Goal: Task Accomplishment & Management: Manage account settings

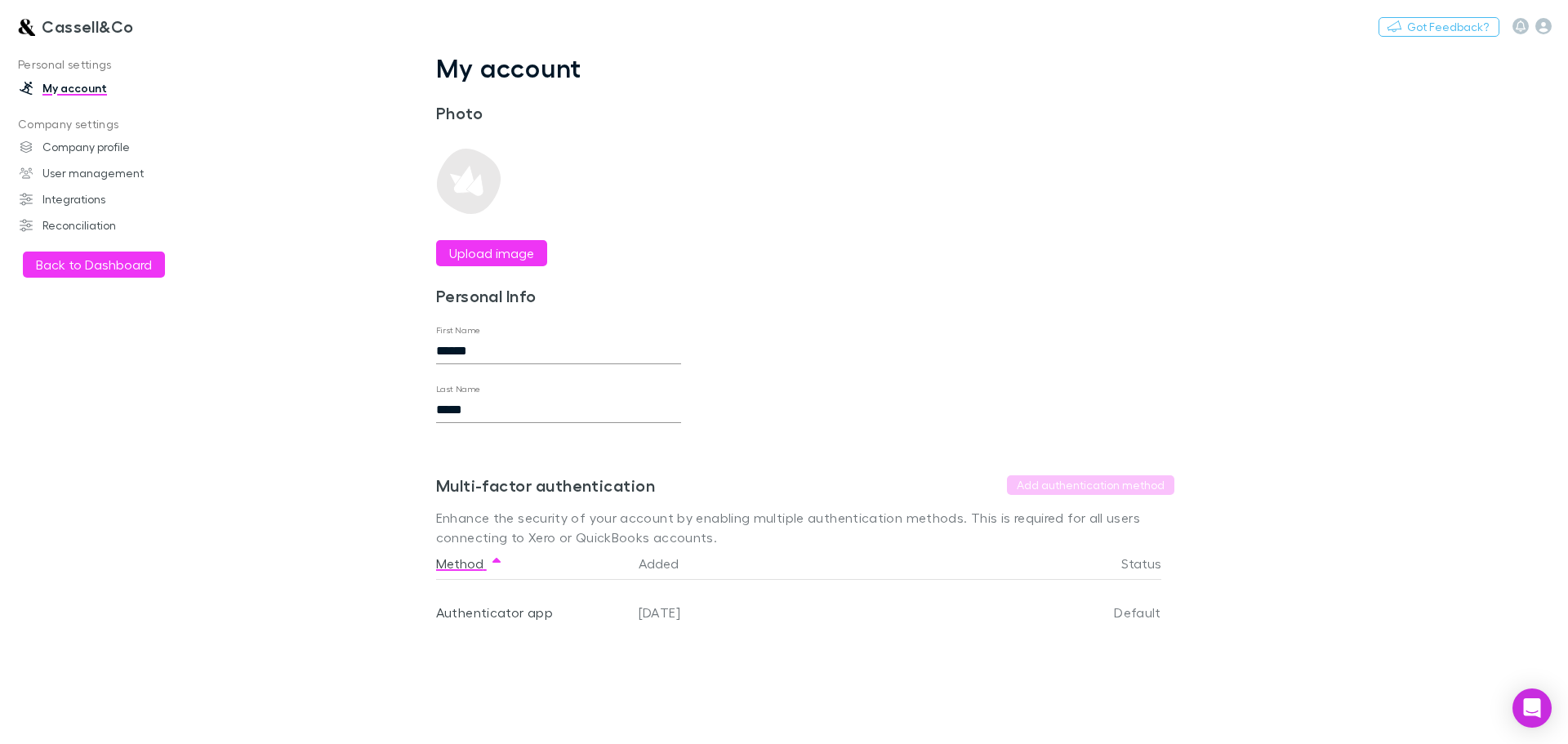
click at [69, 25] on h3 "Cassell&Co" at bounding box center [88, 26] width 93 height 19
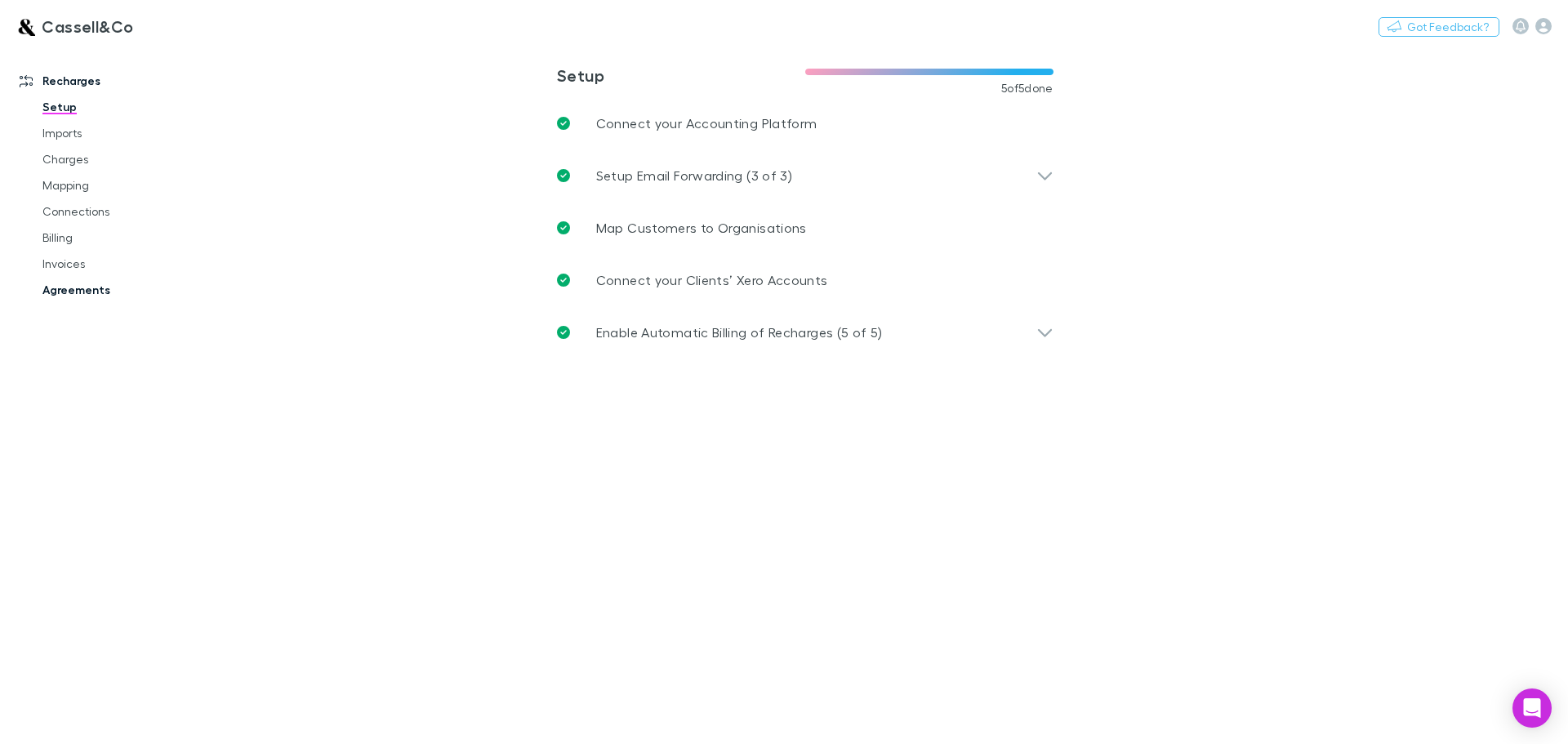
click at [69, 286] on link "Agreements" at bounding box center [123, 290] width 195 height 26
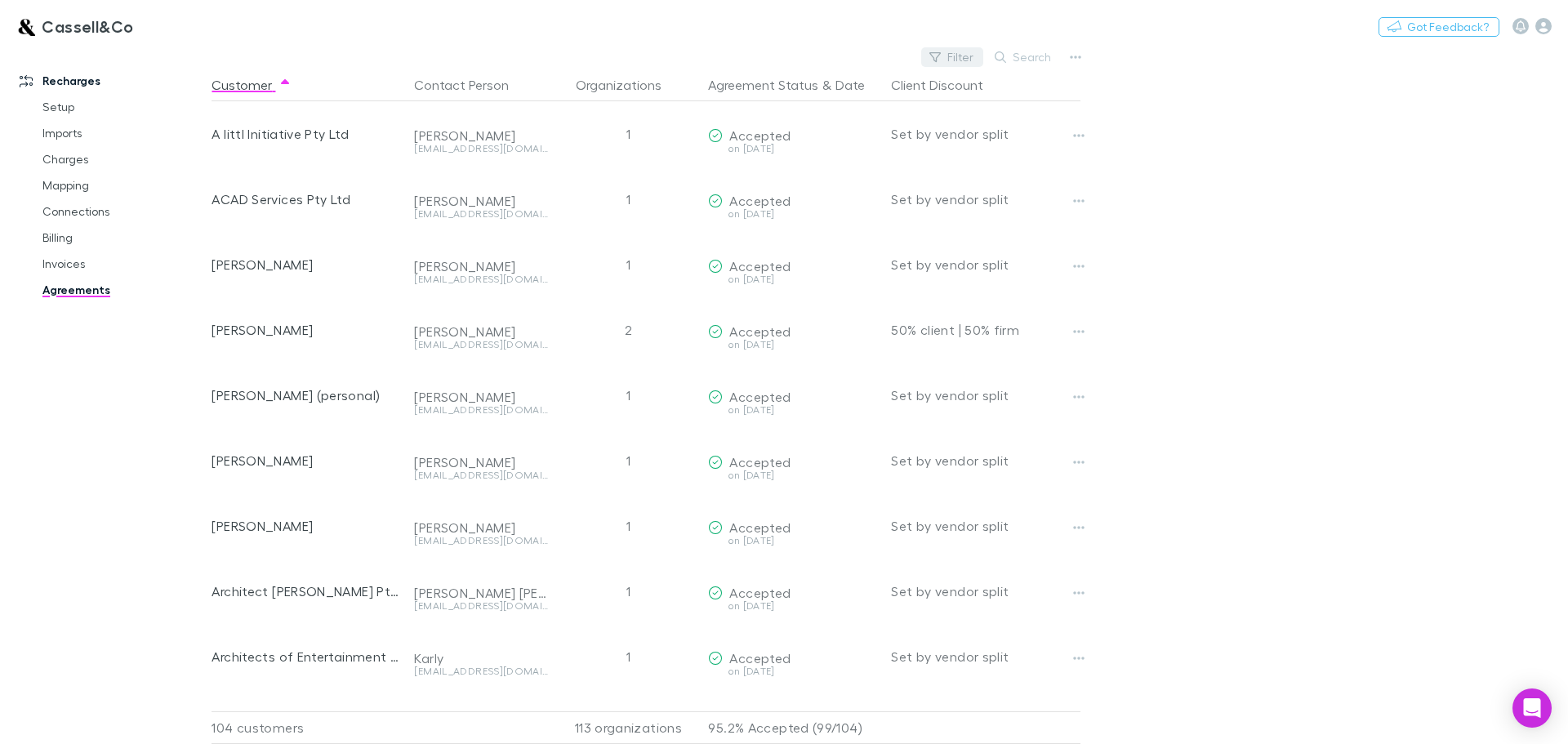
click at [941, 55] on icon "button" at bounding box center [935, 57] width 11 height 11
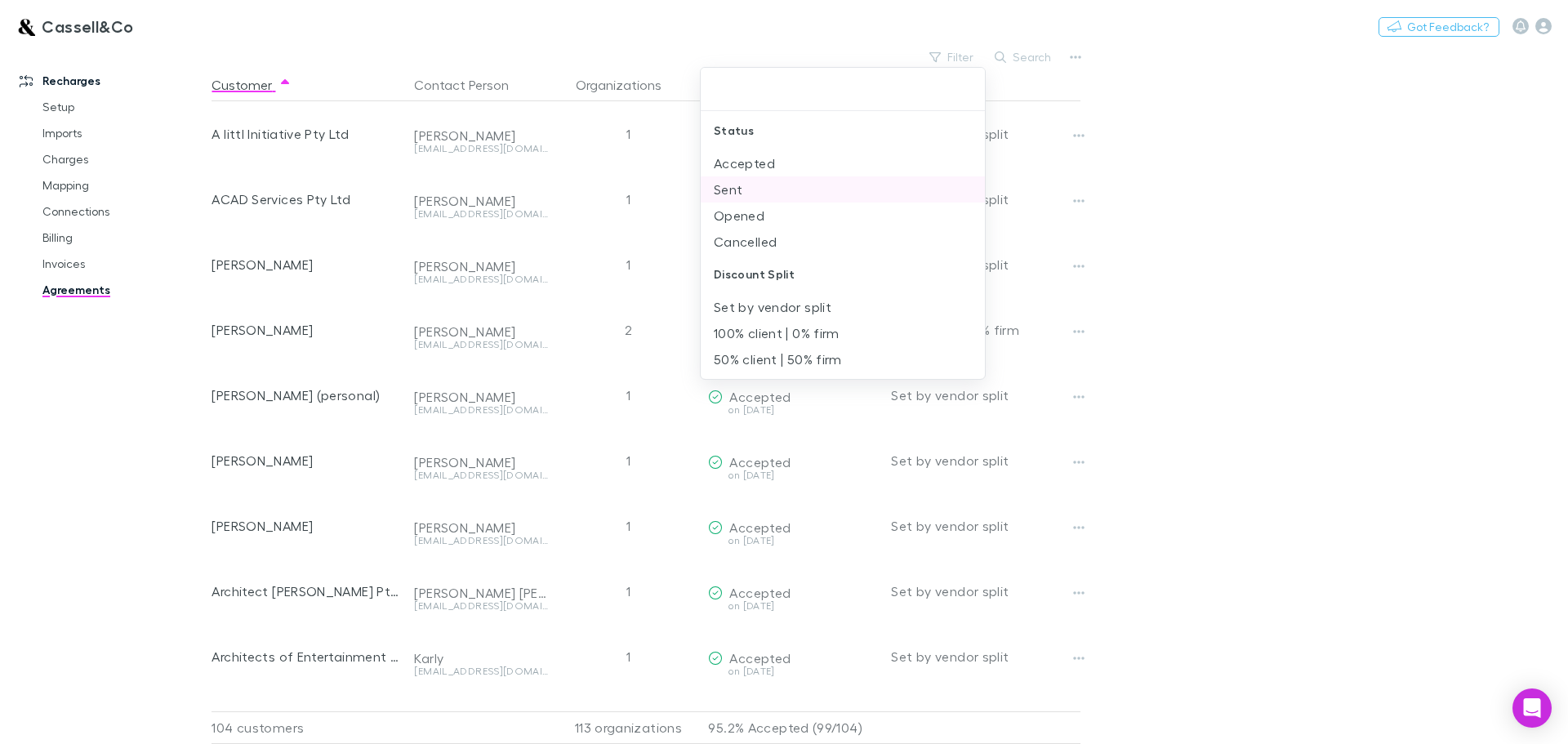
click at [730, 189] on li "Sent" at bounding box center [842, 189] width 285 height 26
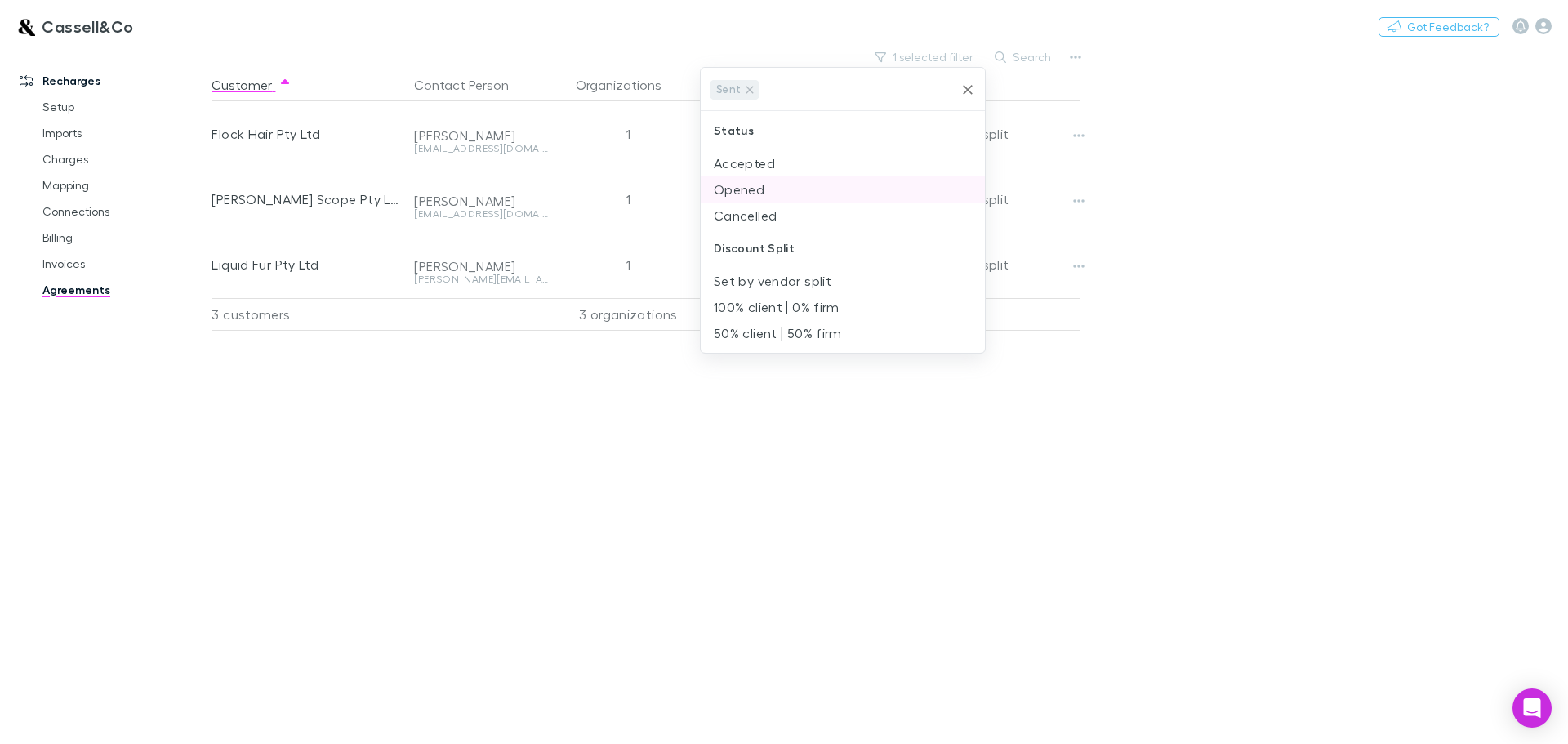
click at [735, 190] on li "Opened" at bounding box center [842, 189] width 285 height 26
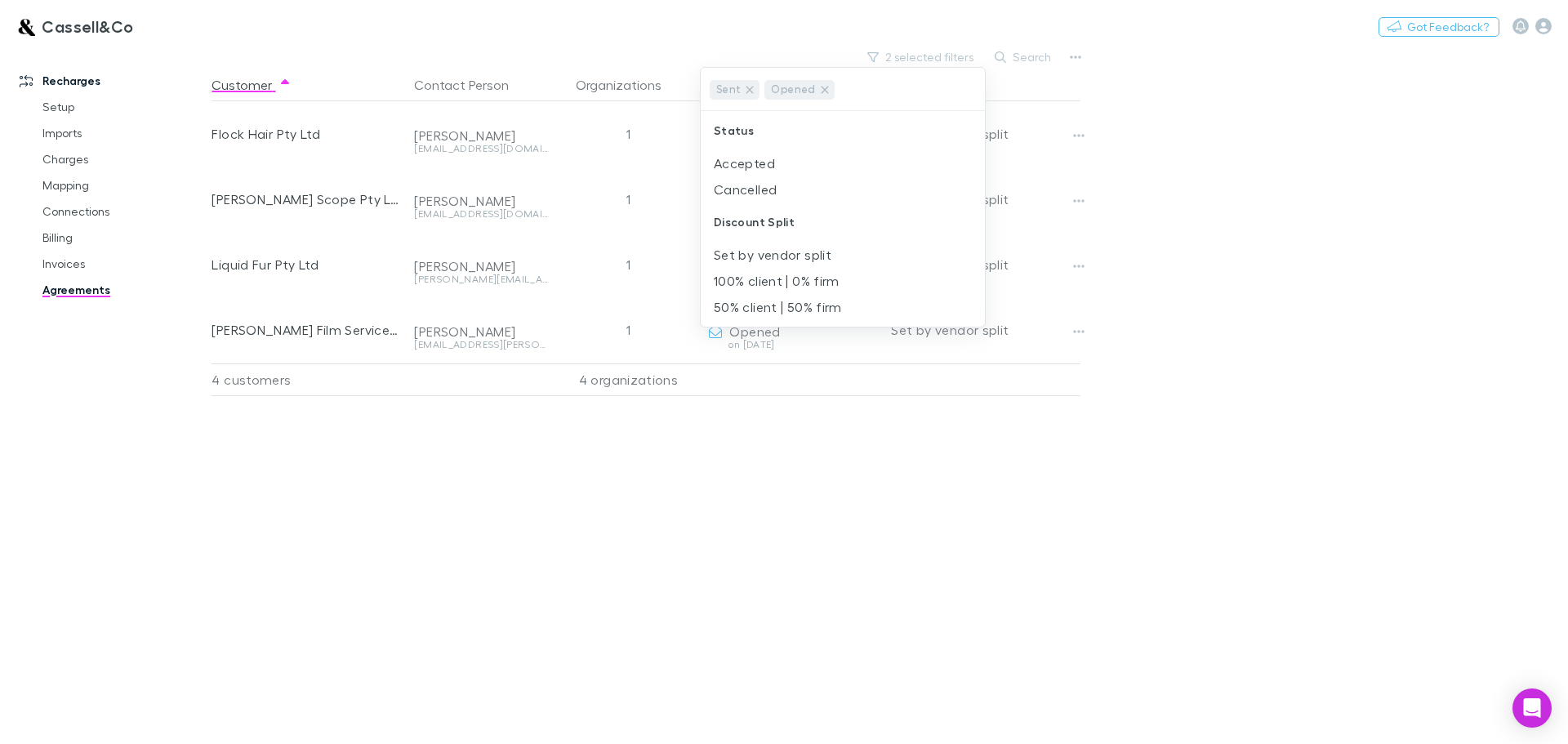
click at [492, 445] on div at bounding box center [784, 372] width 1568 height 744
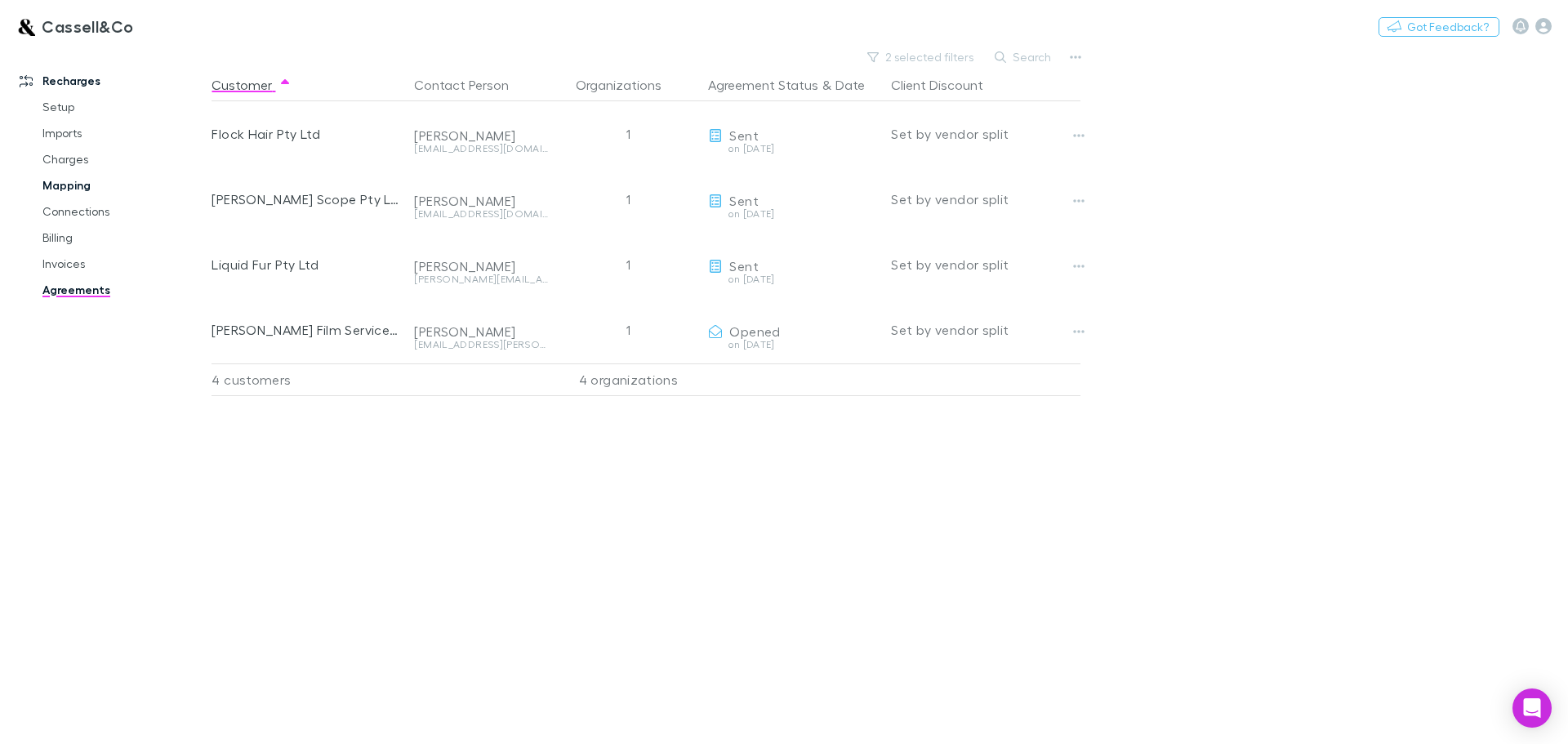
click at [75, 183] on link "Mapping" at bounding box center [123, 185] width 195 height 26
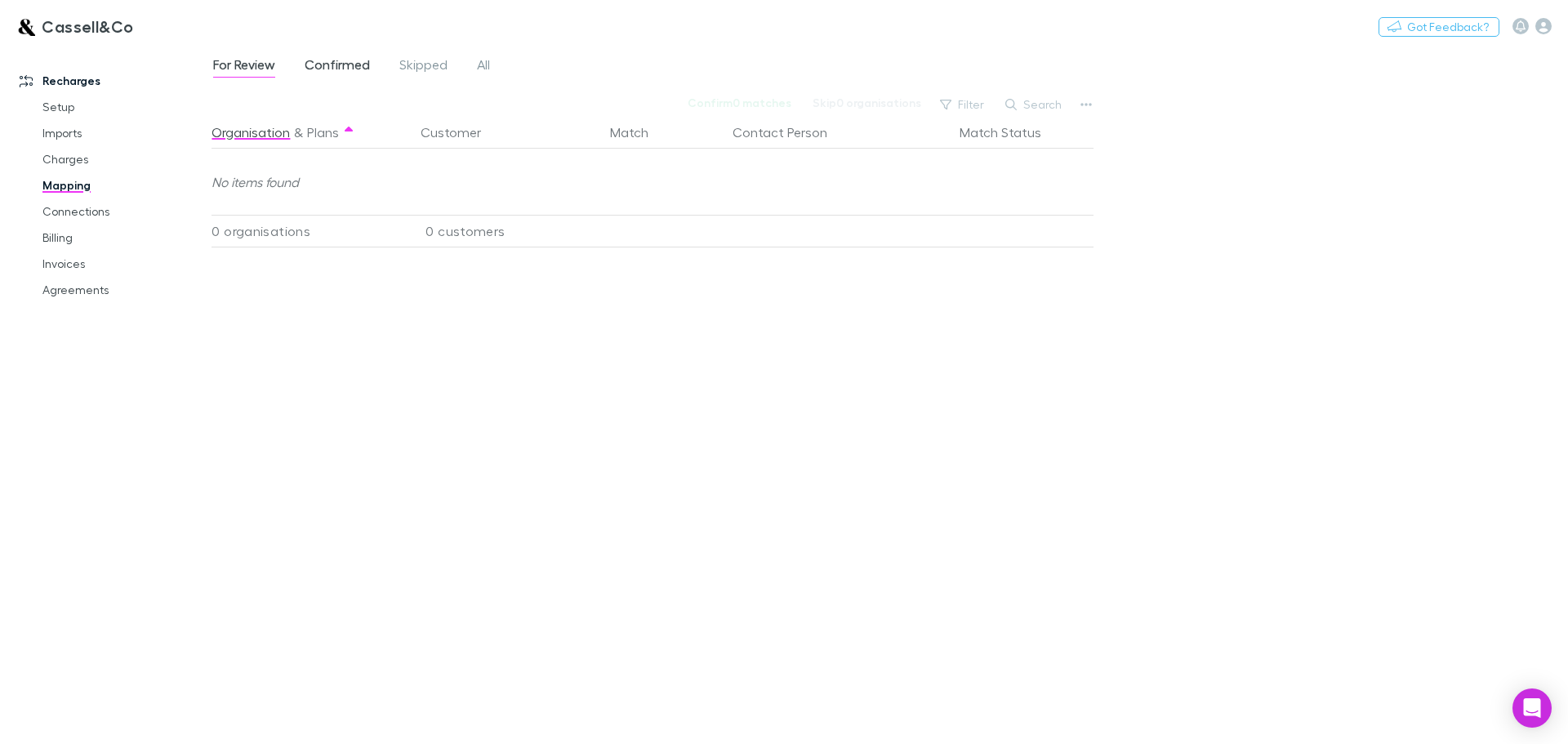
click at [331, 66] on span "Confirmed" at bounding box center [337, 67] width 66 height 21
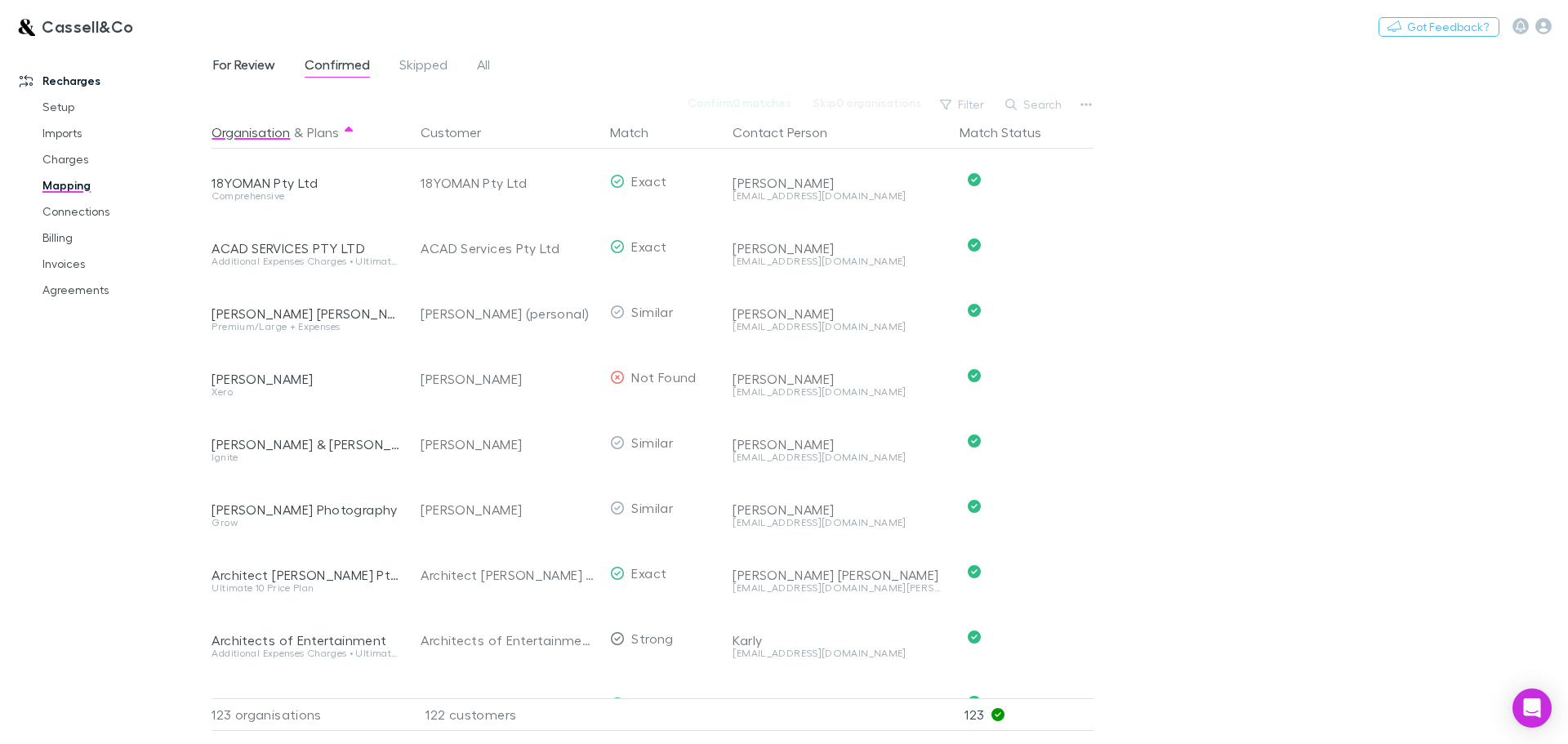
click at [234, 65] on span "For Review" at bounding box center [244, 67] width 62 height 21
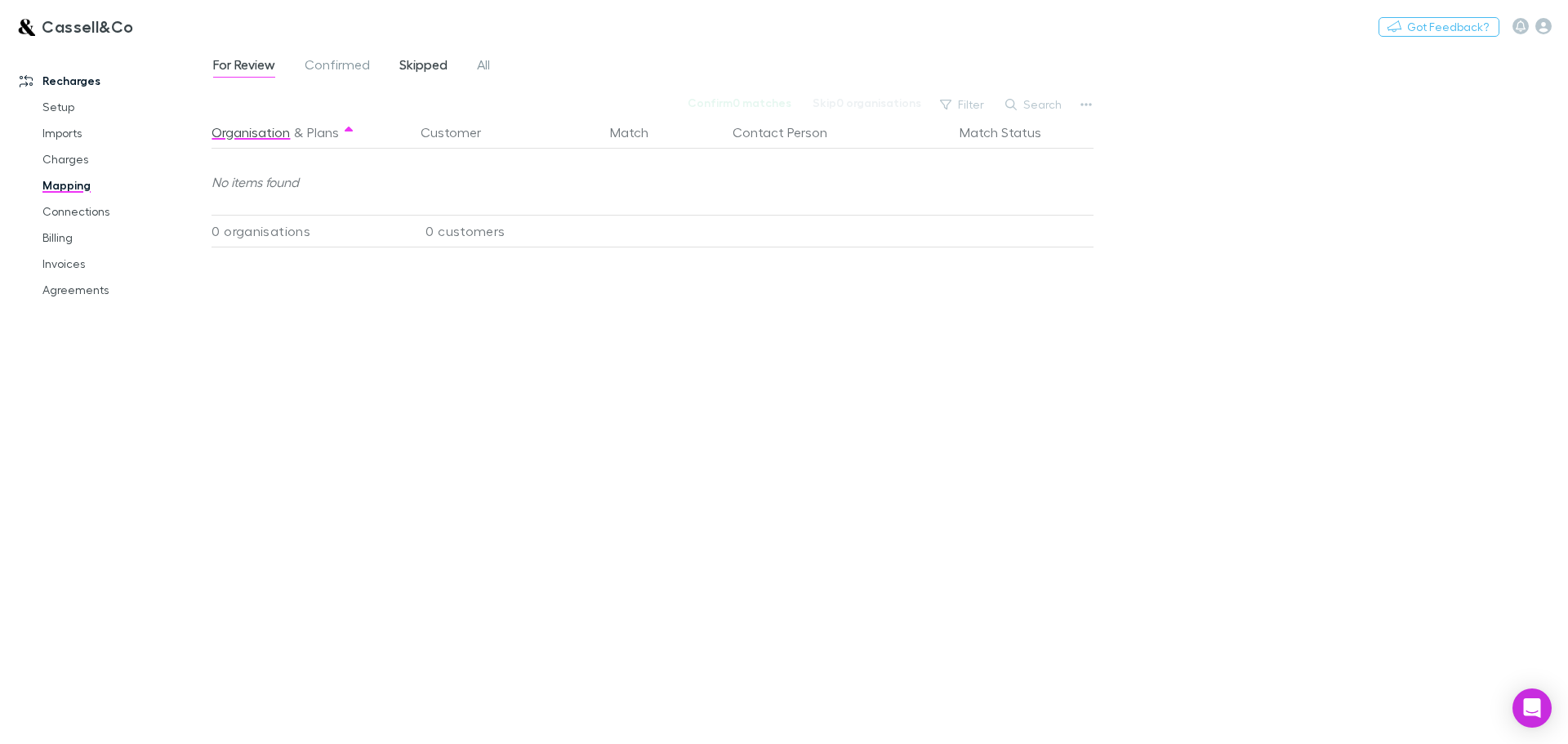
click at [431, 62] on span "Skipped" at bounding box center [424, 67] width 48 height 21
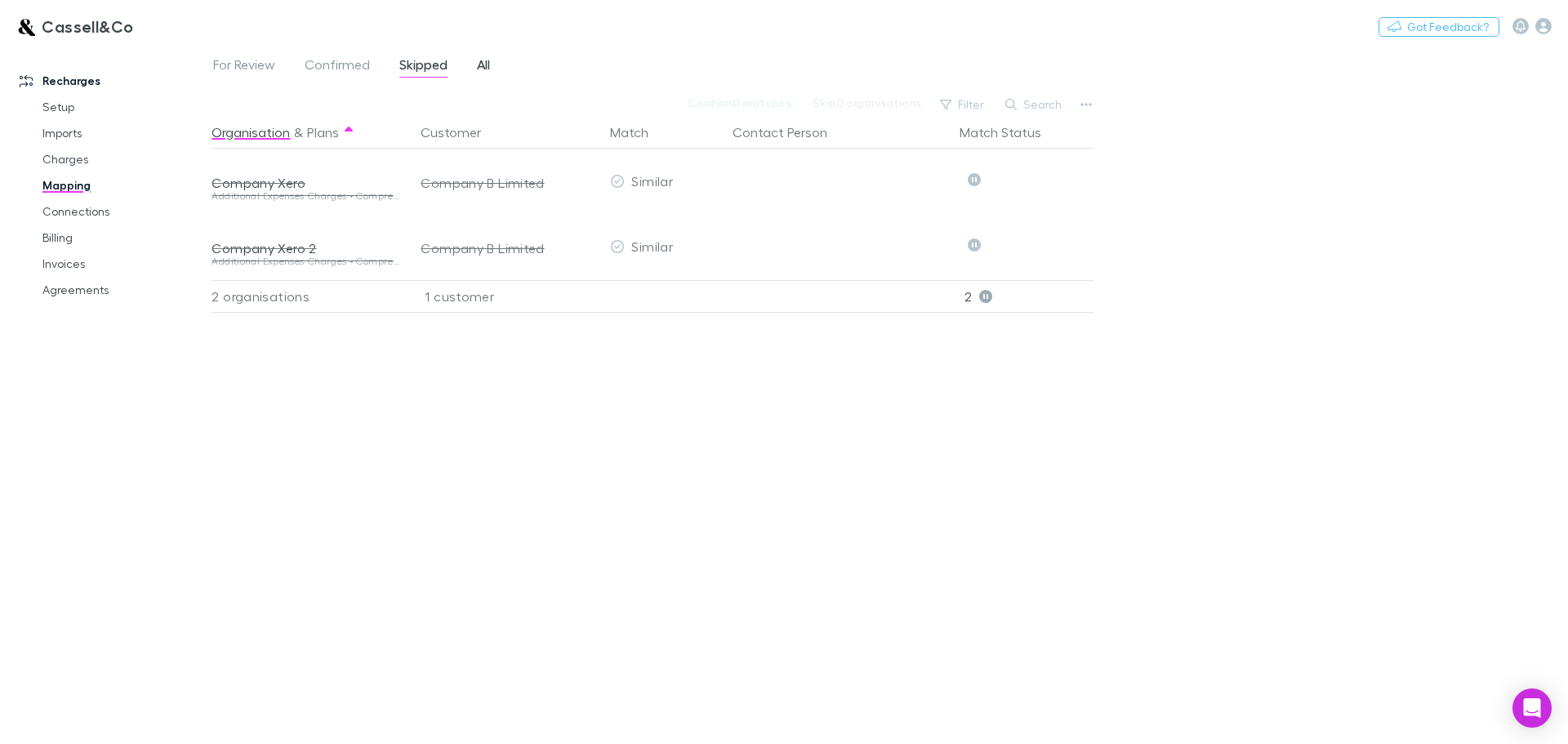
click at [485, 66] on span "All" at bounding box center [484, 67] width 13 height 21
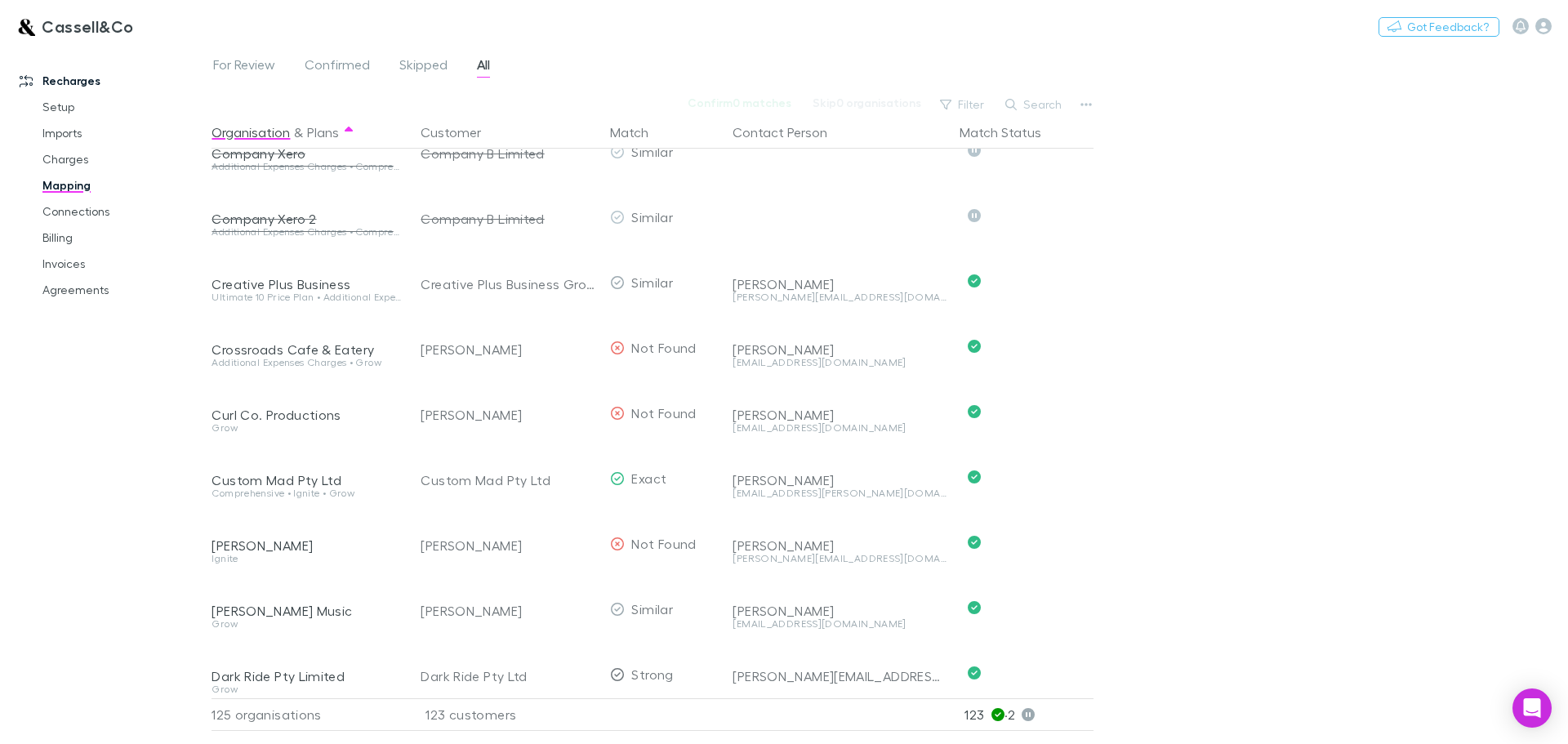
scroll to position [1797, 0]
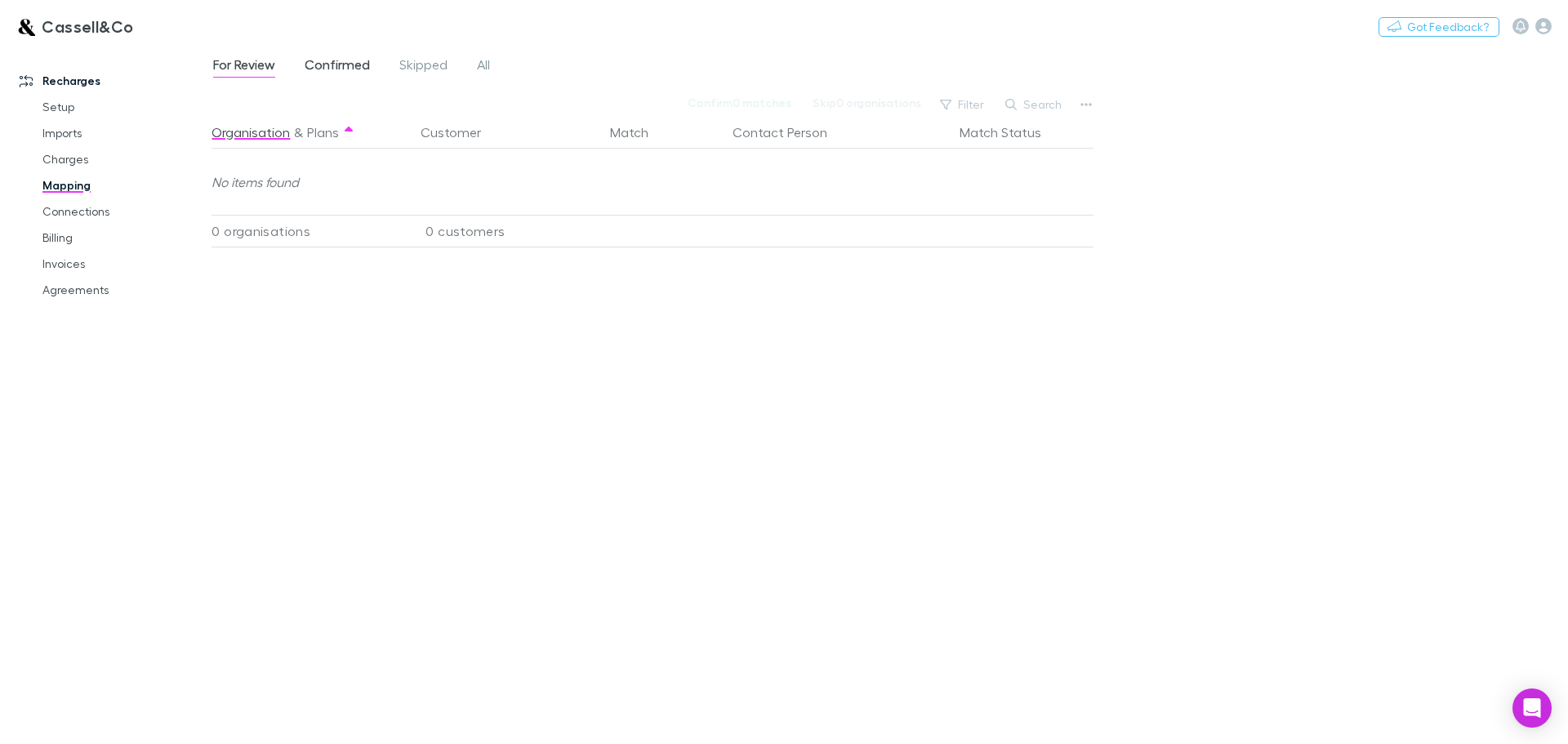
click at [340, 66] on span "Confirmed" at bounding box center [337, 67] width 66 height 21
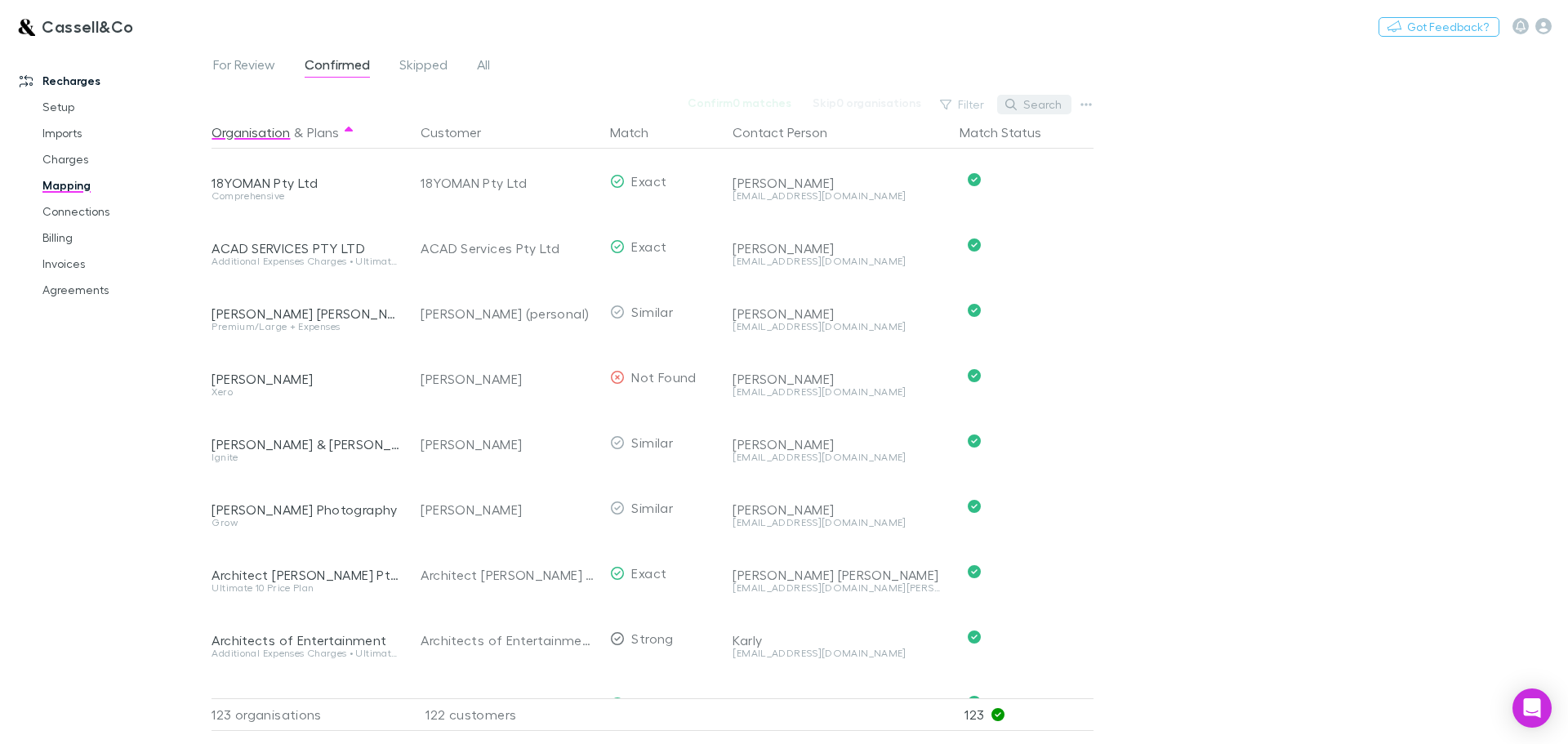
click at [1041, 99] on button "Search" at bounding box center [1034, 104] width 74 height 19
paste input "**********"
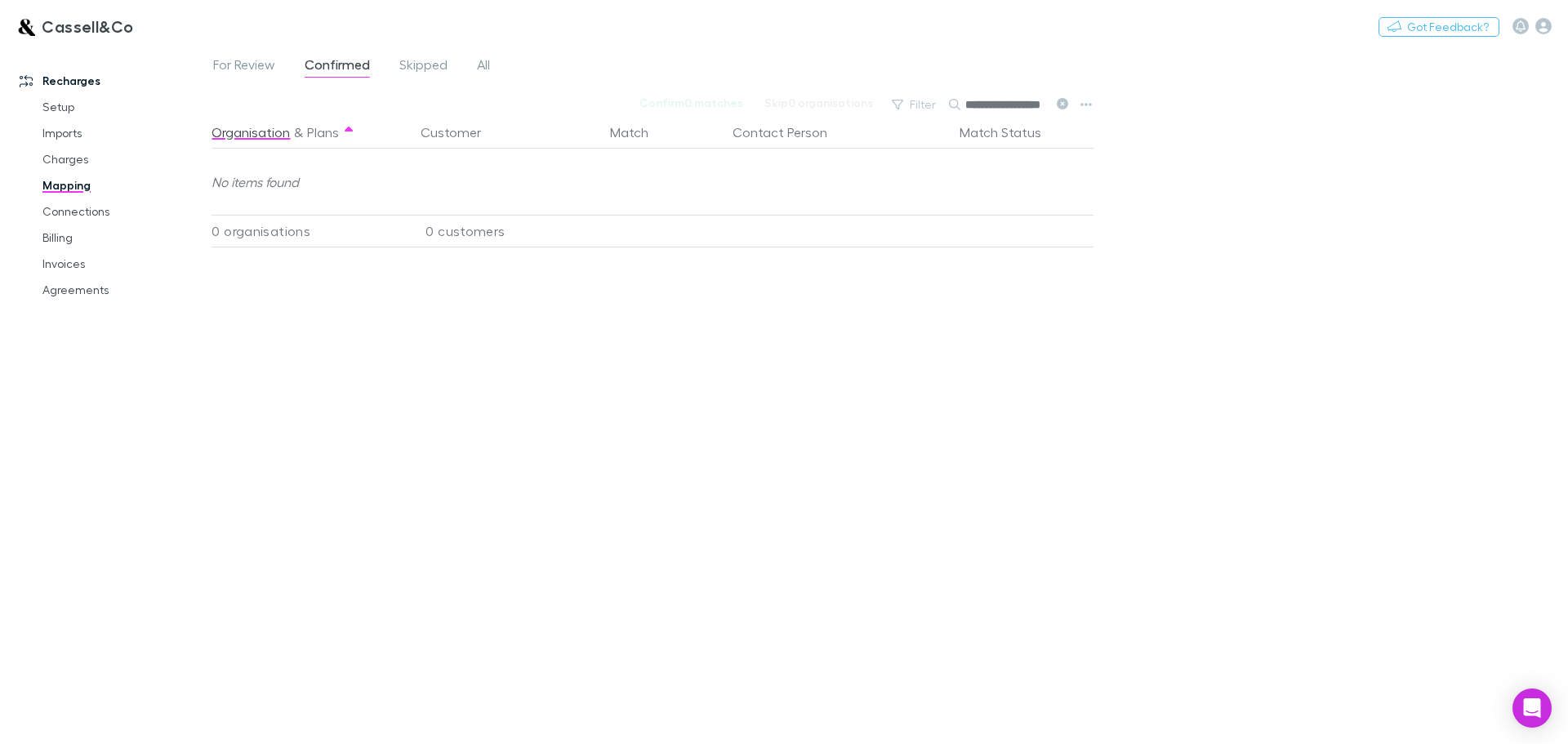
click at [1026, 104] on input "**********" at bounding box center [1006, 104] width 82 height 23
type input "*****"
click at [250, 65] on span "For Review" at bounding box center [244, 67] width 62 height 21
